Goal: Find specific page/section: Find specific page/section

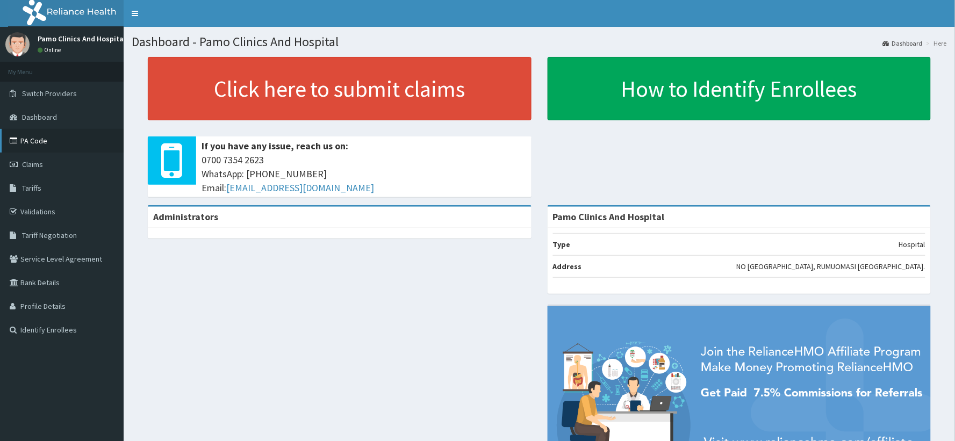
click at [44, 142] on link "PA Code" at bounding box center [62, 141] width 124 height 24
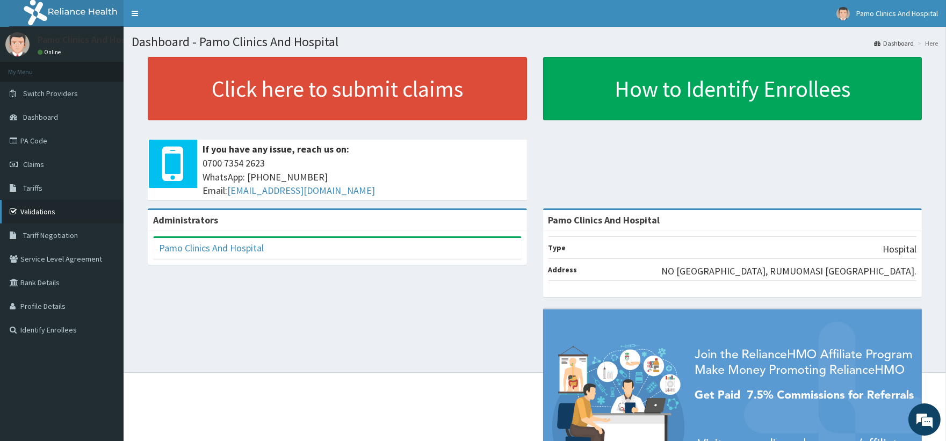
click at [57, 220] on link "Validations" at bounding box center [62, 212] width 124 height 24
